Goal: Task Accomplishment & Management: Complete application form

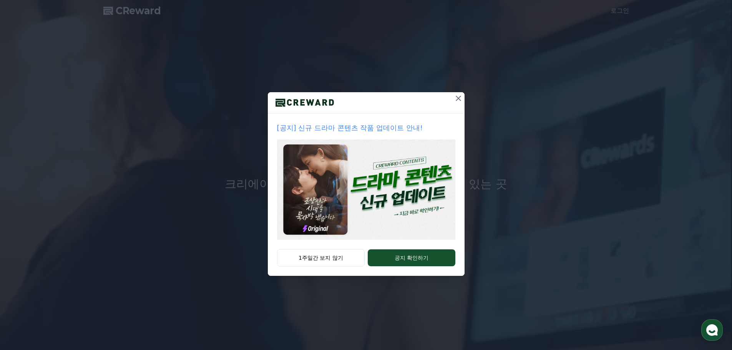
click at [454, 94] on icon at bounding box center [458, 98] width 9 height 9
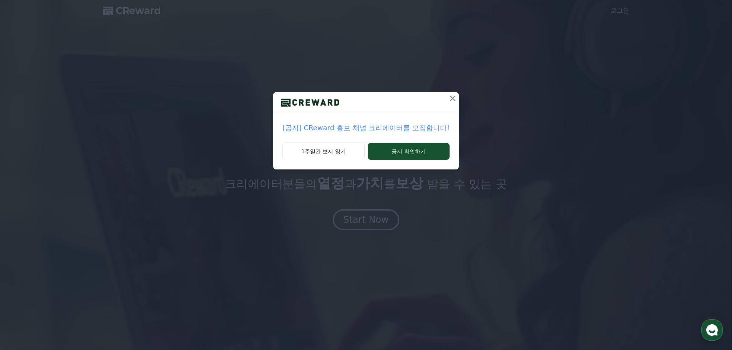
click at [448, 94] on icon at bounding box center [452, 98] width 9 height 9
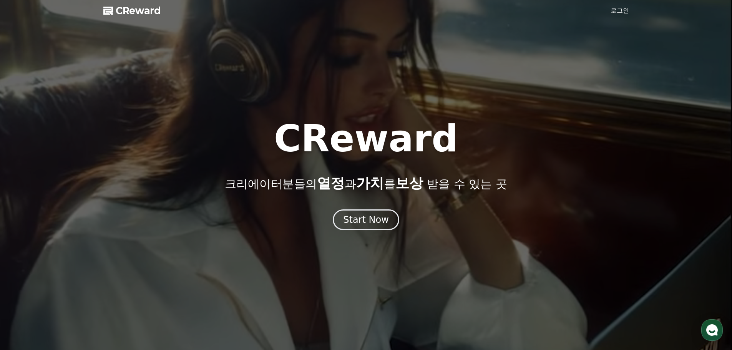
click at [625, 6] on link "로그인" at bounding box center [620, 10] width 18 height 9
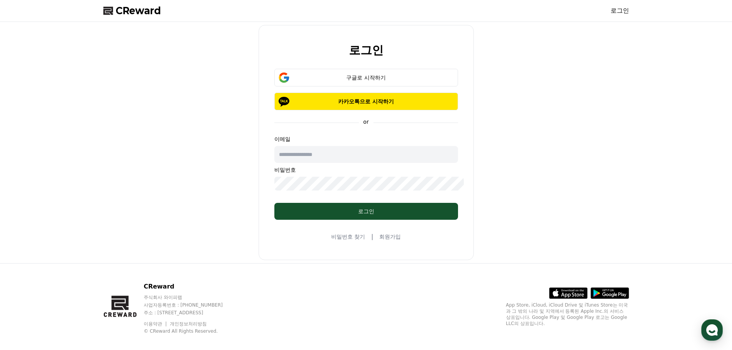
click at [335, 148] on input "text" at bounding box center [367, 154] width 184 height 17
type input "*"
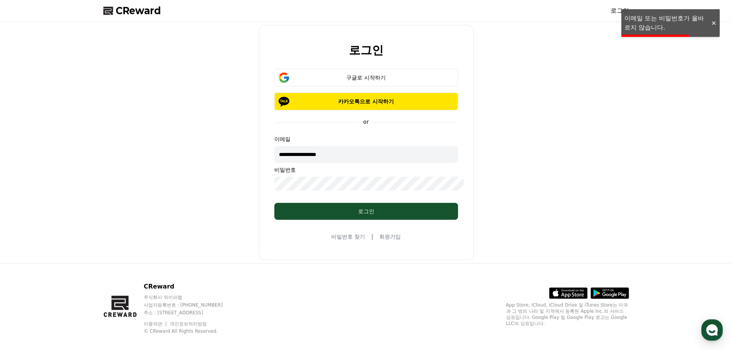
click at [246, 176] on div "**********" at bounding box center [366, 142] width 532 height 235
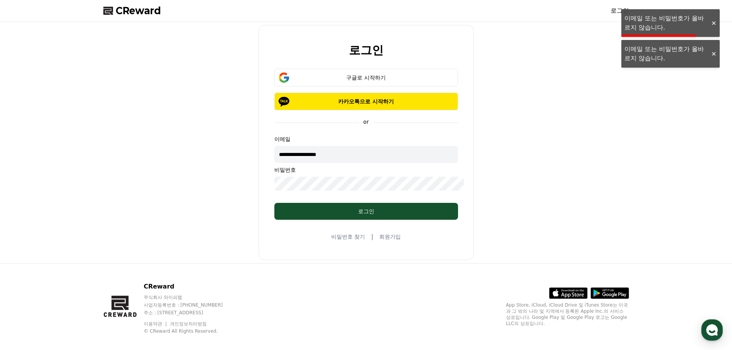
drag, startPoint x: 331, startPoint y: 160, endPoint x: 302, endPoint y: 156, distance: 28.7
click at [302, 156] on input "**********" at bounding box center [367, 154] width 184 height 17
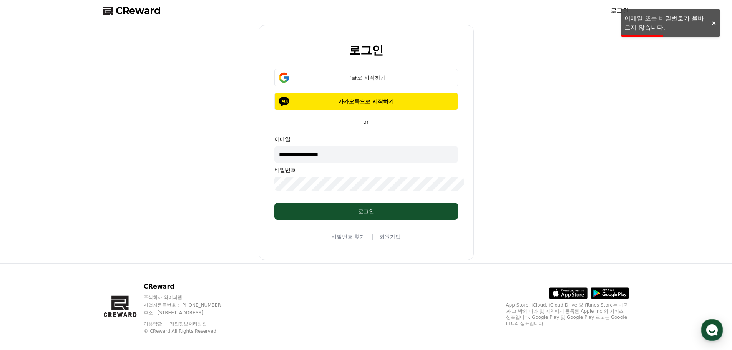
type input "**********"
click at [183, 183] on div "**********" at bounding box center [366, 142] width 532 height 235
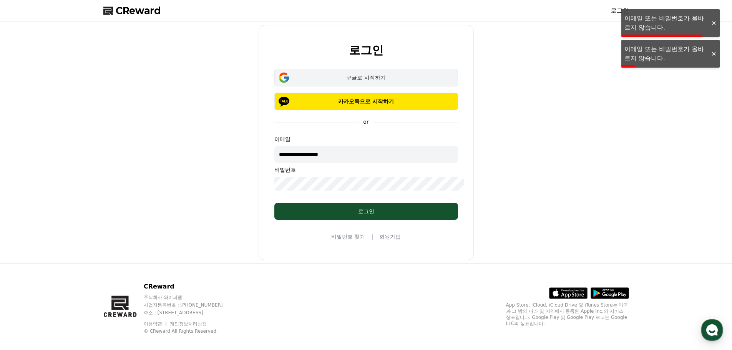
click at [348, 82] on div "구글로 시작하기" at bounding box center [366, 78] width 161 height 8
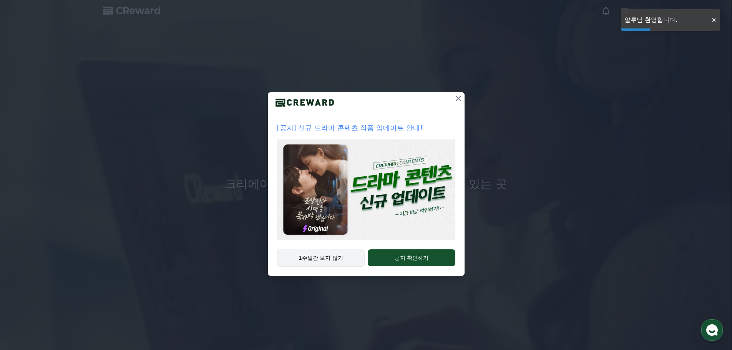
click at [339, 249] on button "1주일간 보지 않기" at bounding box center [321, 258] width 88 height 18
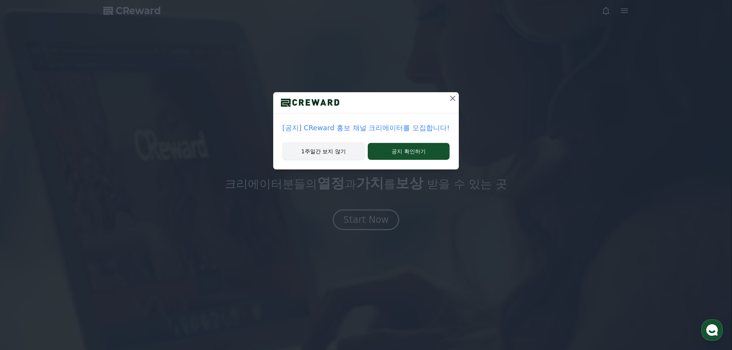
click at [325, 143] on button "1주일간 보지 않기" at bounding box center [324, 152] width 82 height 18
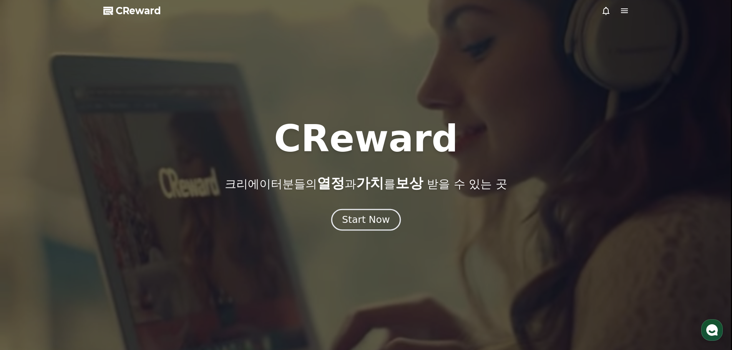
click at [368, 213] on div "Start Now" at bounding box center [366, 219] width 48 height 13
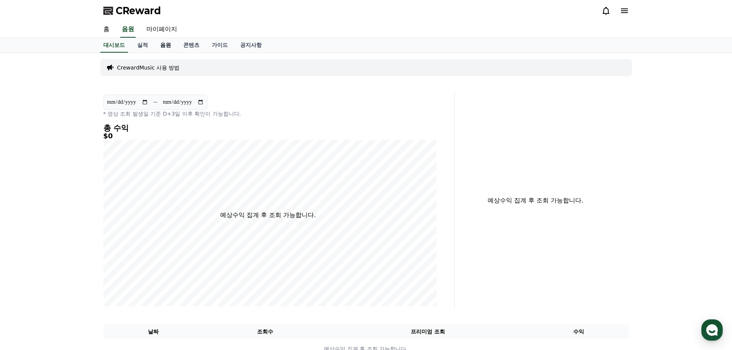
click at [154, 40] on link "음원" at bounding box center [165, 45] width 23 height 15
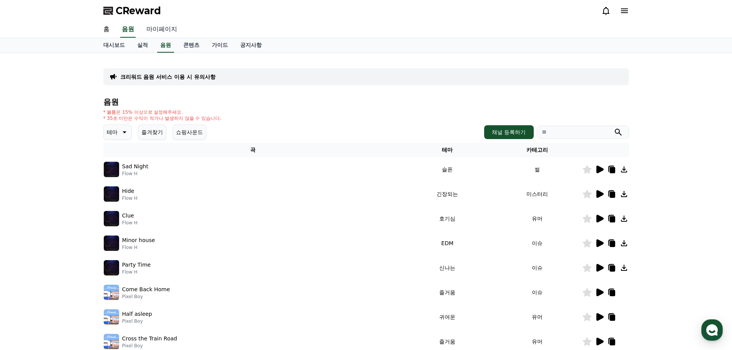
click at [152, 24] on link "마이페이지" at bounding box center [161, 30] width 43 height 16
select select "**********"
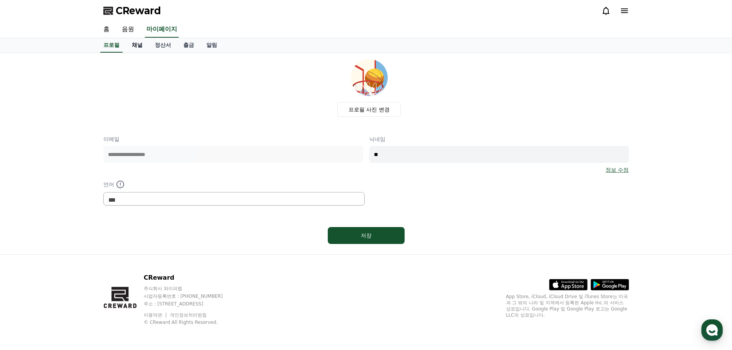
click at [131, 38] on link "채널" at bounding box center [137, 45] width 23 height 15
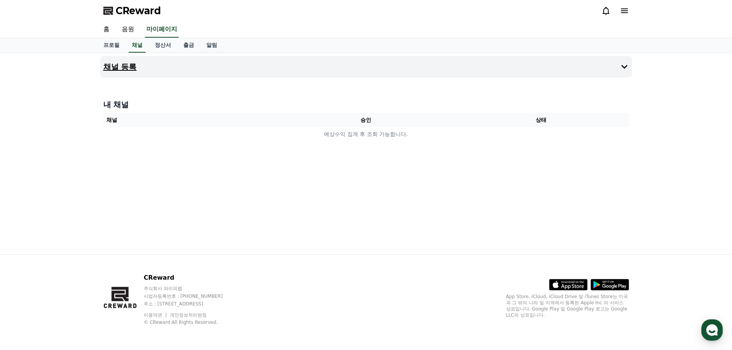
click at [410, 56] on button "채널 등록" at bounding box center [366, 67] width 532 height 22
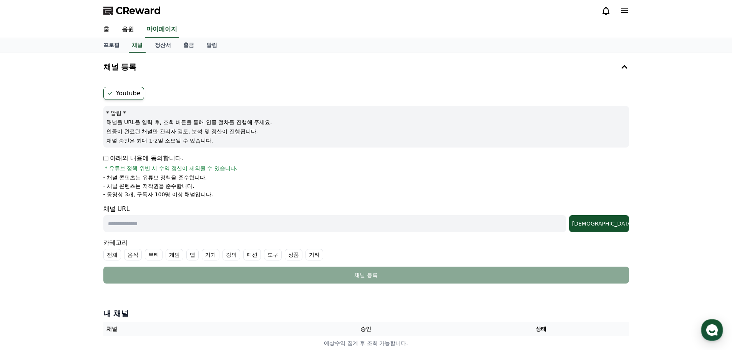
drag, startPoint x: 105, startPoint y: 146, endPoint x: 203, endPoint y: 158, distance: 99.1
click at [203, 174] on ul "- 채널 콘텐츠는 유튜브 정책을 준수합니다. - 채널 콘텐츠는 저작권을 준수합니다. - 동영상 3개, 구독자 100명 이상 채널입니다." at bounding box center [366, 186] width 526 height 25
click at [203, 191] on li "- 동영상 3개, 구독자 100명 이상 채널입니다." at bounding box center [366, 195] width 526 height 8
drag, startPoint x: 202, startPoint y: 158, endPoint x: 103, endPoint y: 145, distance: 100.5
click at [103, 174] on ul "- 채널 콘텐츠는 유튜브 정책을 준수합니다. - 채널 콘텐츠는 저작권을 준수합니다. - 동영상 3개, 구독자 100명 이상 채널입니다." at bounding box center [366, 186] width 526 height 25
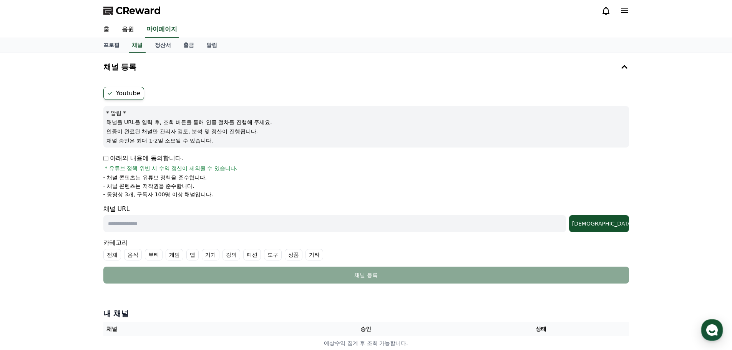
click at [97, 144] on div "채널 등록 Youtube * 알림 * 채널을 URL을 입력 후, 조회 버튼을 통해 인증 절차를 진행해 주세요. 인증이 완료된 채널만 관리자 검…" at bounding box center [366, 205] width 538 height 304
drag, startPoint x: 105, startPoint y: 144, endPoint x: 206, endPoint y: 156, distance: 101.5
click at [206, 156] on div "채널 등록 Youtube * 알림 * 채널을 URL을 입력 후, 조회 버튼을 통해 인증 절차를 진행해 주세요. 인증이 완료된 채널만 관리자 검…" at bounding box center [366, 205] width 538 height 304
click at [206, 191] on li "- 동영상 3개, 구독자 100명 이상 채널입니다." at bounding box center [366, 195] width 526 height 8
drag, startPoint x: 172, startPoint y: 162, endPoint x: 97, endPoint y: 128, distance: 82.6
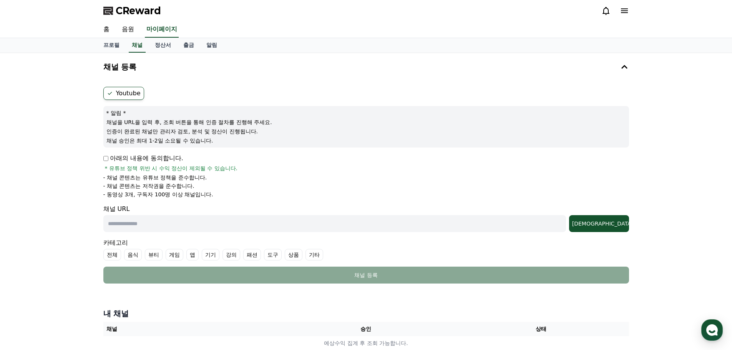
click at [97, 128] on div "채널 등록 Youtube * 알림 * 채널을 URL을 입력 후, 조회 버튼을 통해 인증 절차를 진행해 주세요. 인증이 완료된 채널만 관리자 검…" at bounding box center [366, 205] width 538 height 304
click at [149, 38] on link "정산서" at bounding box center [163, 45] width 28 height 15
